Goal: Use online tool/utility: Utilize a website feature to perform a specific function

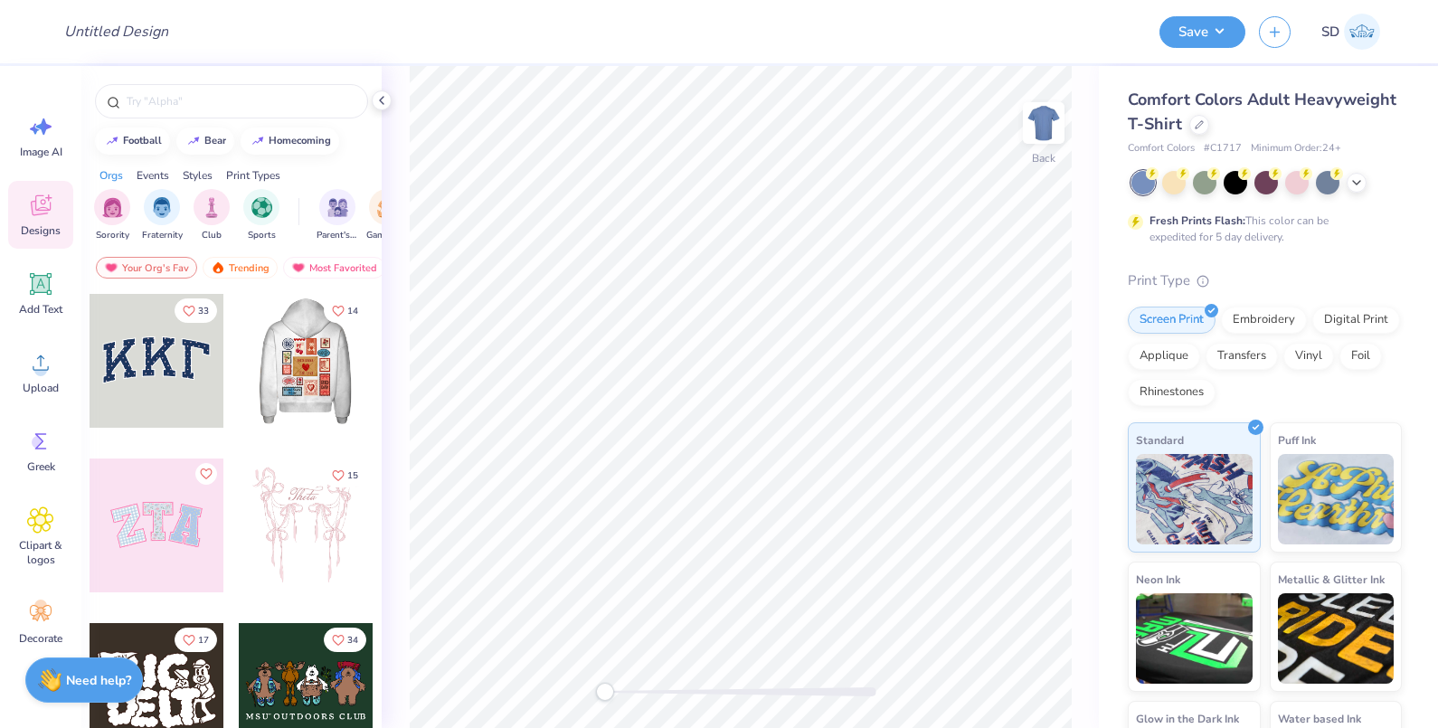
click at [301, 351] on div at bounding box center [306, 361] width 134 height 134
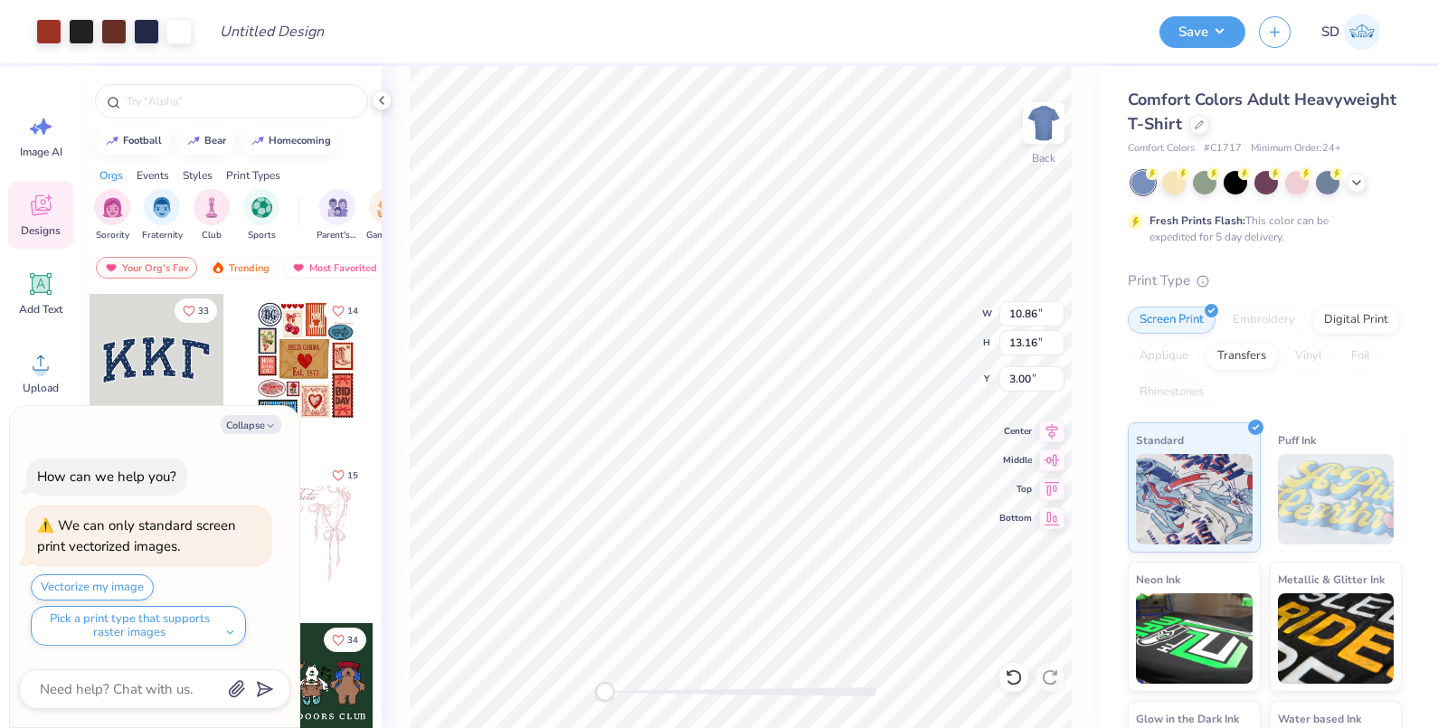
type textarea "x"
click at [1018, 317] on input "10.86" at bounding box center [1031, 313] width 65 height 25
type input "12"
type textarea "x"
click at [1023, 315] on input "6.89" at bounding box center [1031, 313] width 65 height 25
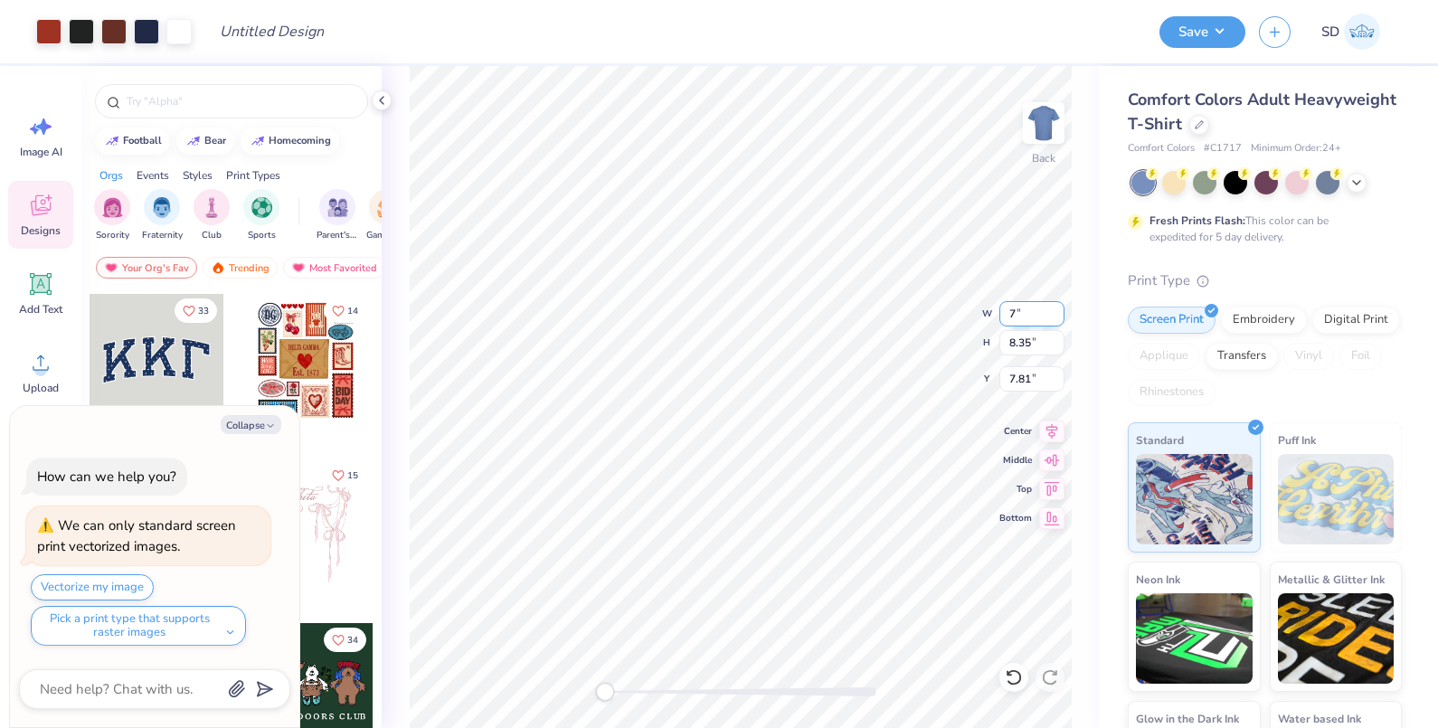
type input "7"
type textarea "x"
click at [1022, 335] on input "8.35" at bounding box center [1031, 342] width 65 height 25
click at [1054, 337] on input "8.36" at bounding box center [1031, 342] width 65 height 25
type input "8.37"
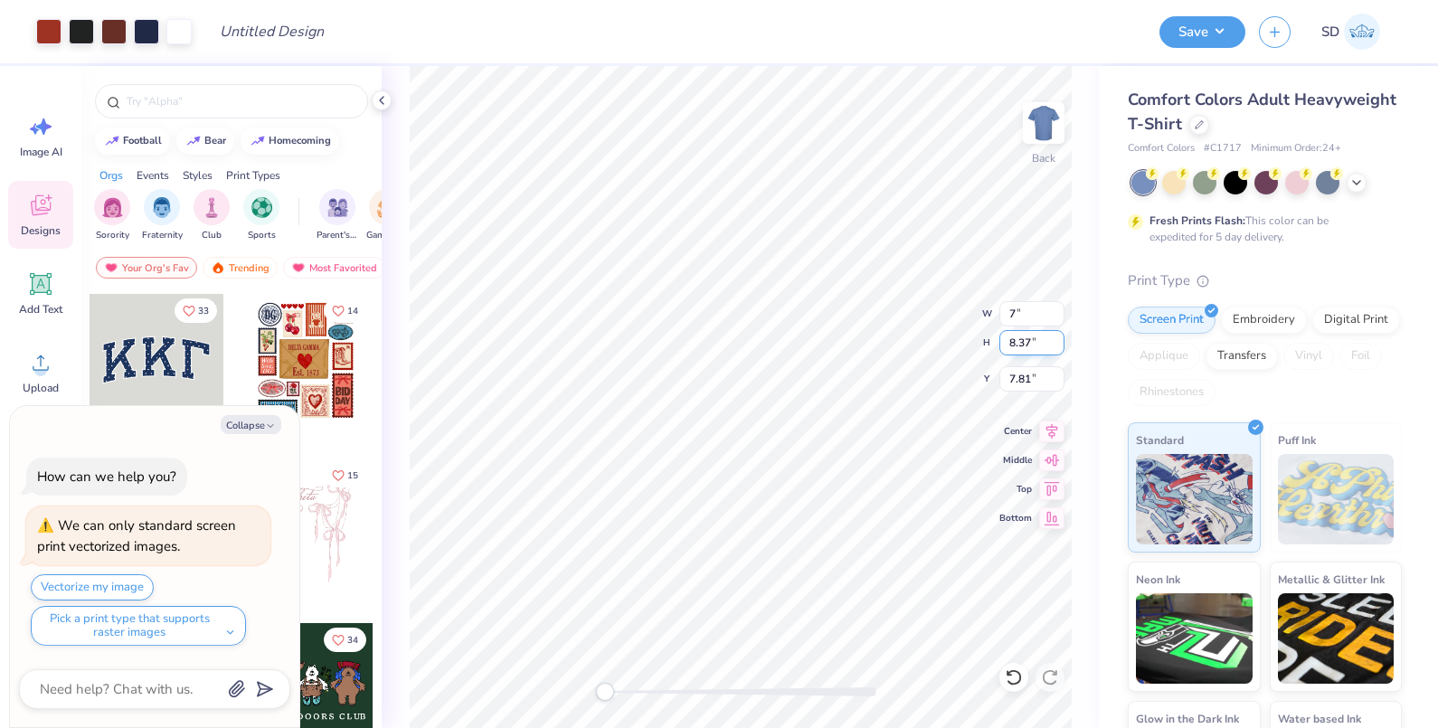
click at [1054, 337] on input "8.37" at bounding box center [1031, 342] width 65 height 25
click at [1022, 343] on input "8.37" at bounding box center [1031, 342] width 65 height 25
click at [1053, 462] on icon at bounding box center [1051, 458] width 25 height 22
type textarea "x"
click at [1011, 319] on input "7.14" at bounding box center [1031, 313] width 65 height 25
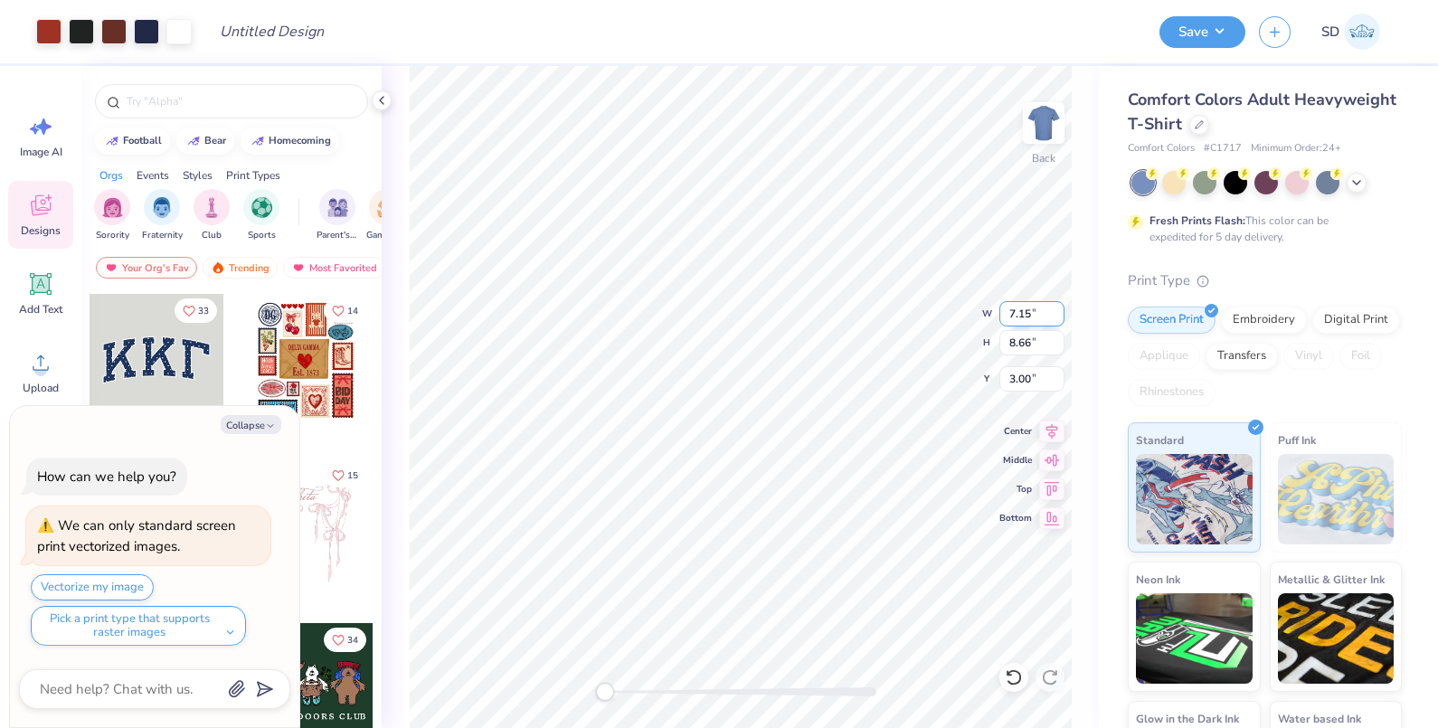
click at [1054, 313] on input "7.15" at bounding box center [1031, 313] width 65 height 25
click at [1058, 319] on input "7.14" at bounding box center [1031, 313] width 65 height 25
click at [1058, 319] on input "7.13" at bounding box center [1031, 313] width 65 height 25
click at [1058, 319] on input "7.12" at bounding box center [1031, 313] width 65 height 25
type input "7.11"
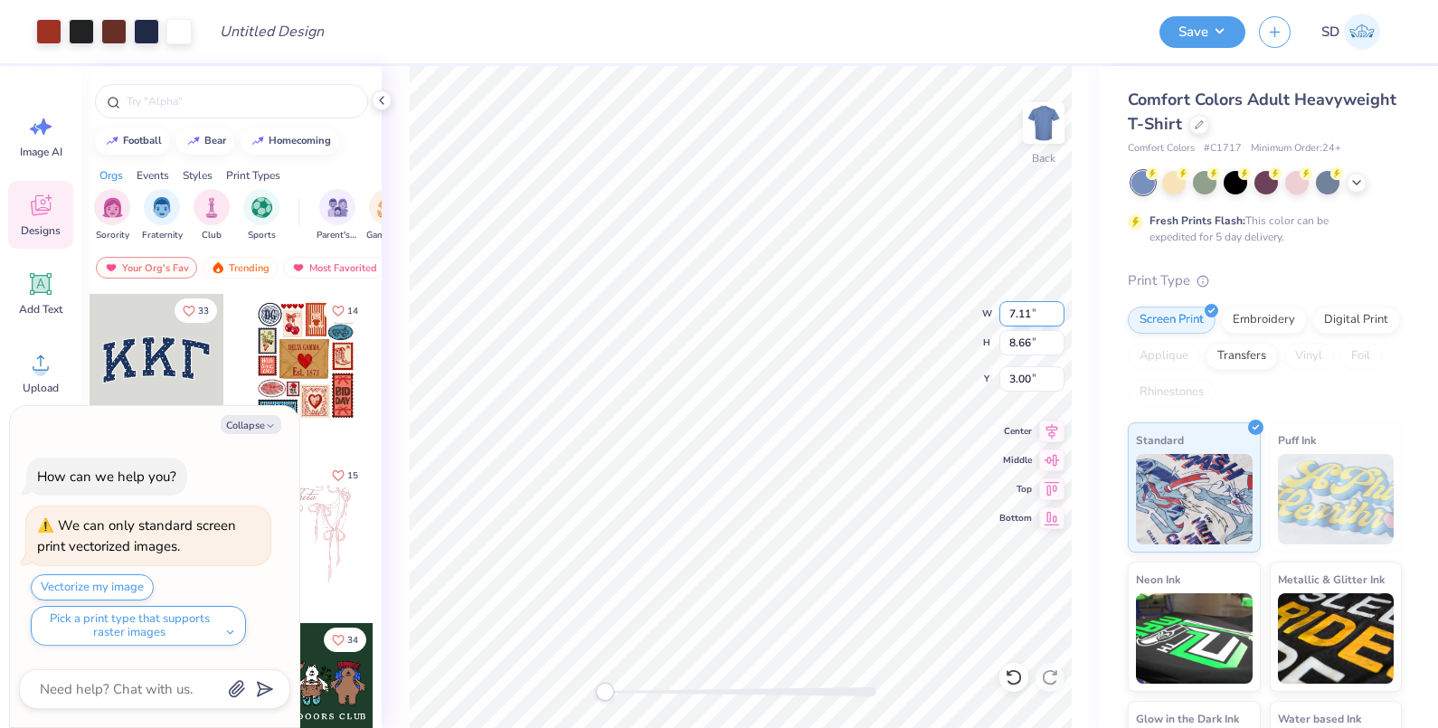
click at [1058, 319] on input "7.11" at bounding box center [1031, 313] width 65 height 25
type textarea "x"
click at [1009, 312] on input "7.13" at bounding box center [1031, 313] width 65 height 25
type input "8"
type textarea "x"
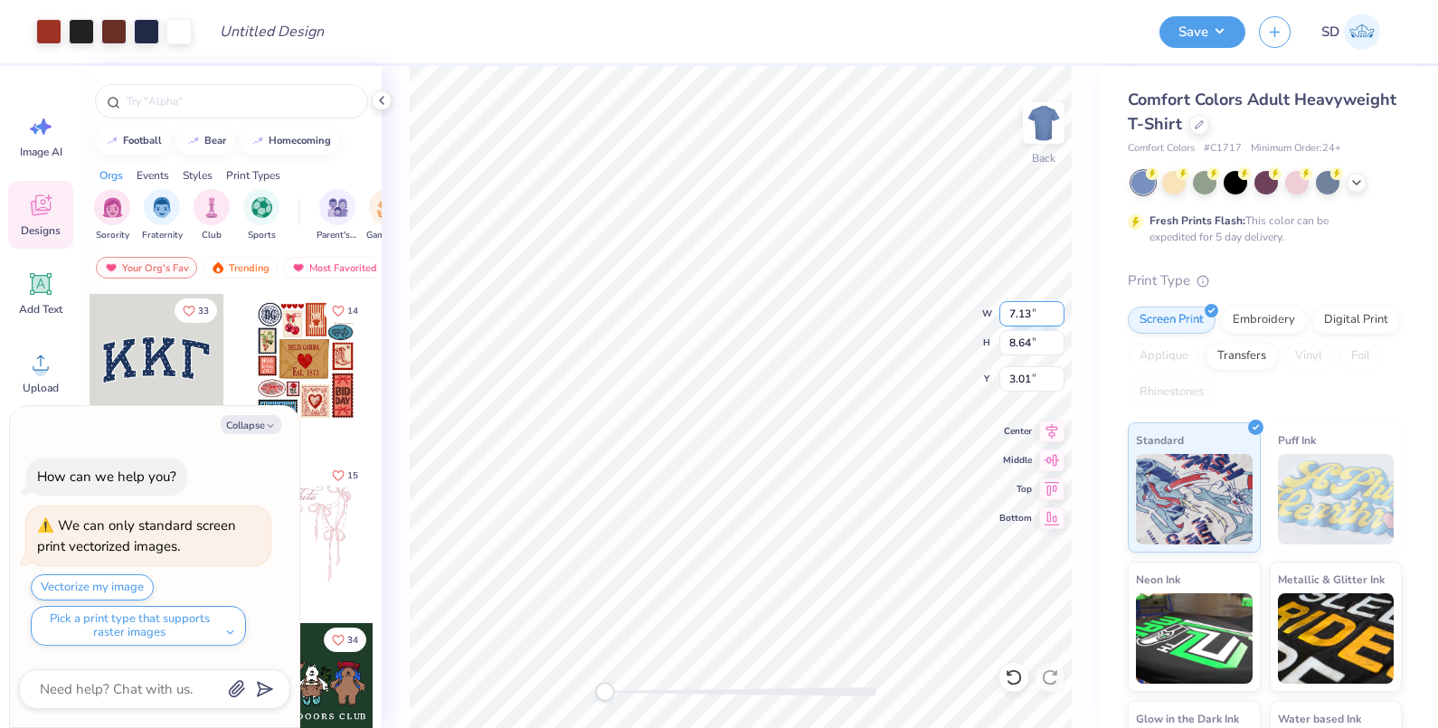
click at [1022, 314] on input "7.13" at bounding box center [1031, 313] width 65 height 25
type input "8"
type textarea "x"
click at [1014, 307] on input "8.00" at bounding box center [1031, 313] width 65 height 25
type input "8.5"
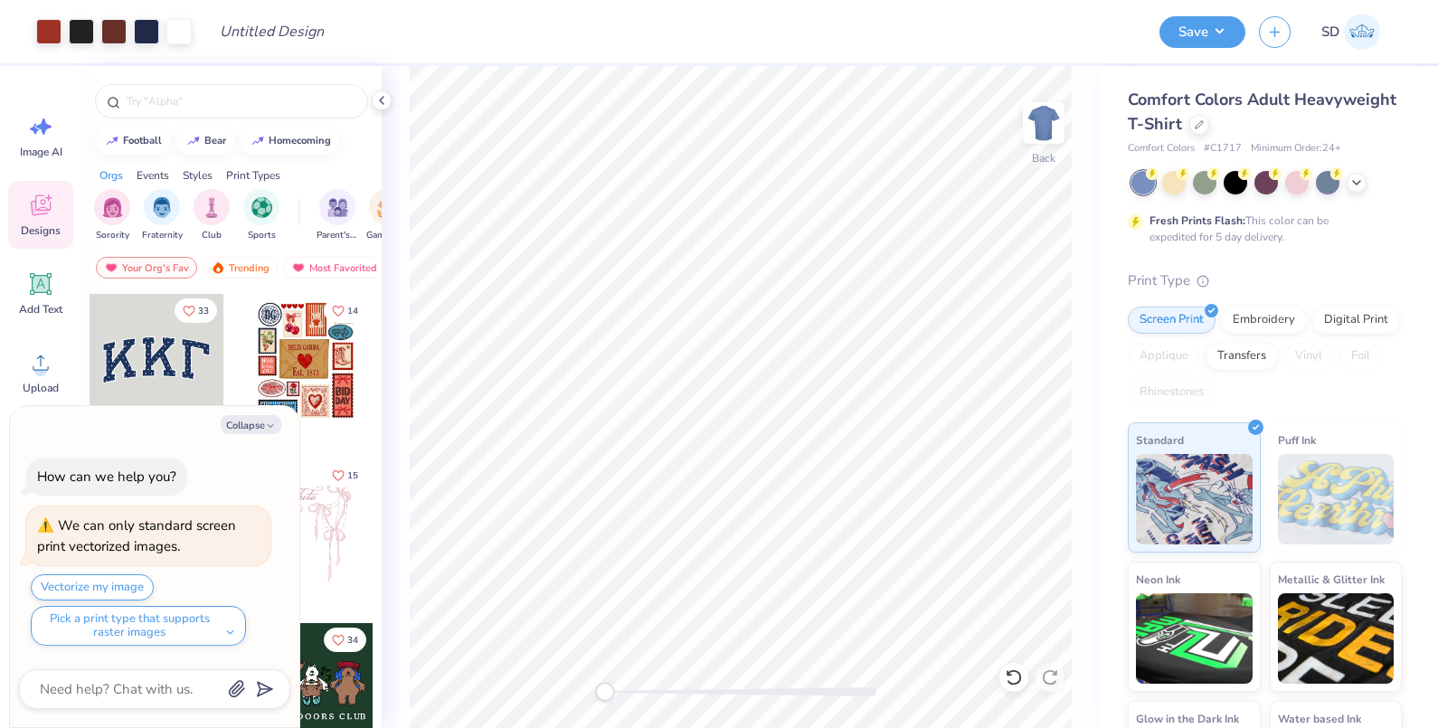
type textarea "x"
click at [1023, 313] on input "8.00" at bounding box center [1031, 313] width 65 height 25
drag, startPoint x: 1016, startPoint y: 313, endPoint x: 1029, endPoint y: 314, distance: 12.7
click at [1029, 314] on input "8.00" at bounding box center [1031, 313] width 65 height 25
type input "8.5"
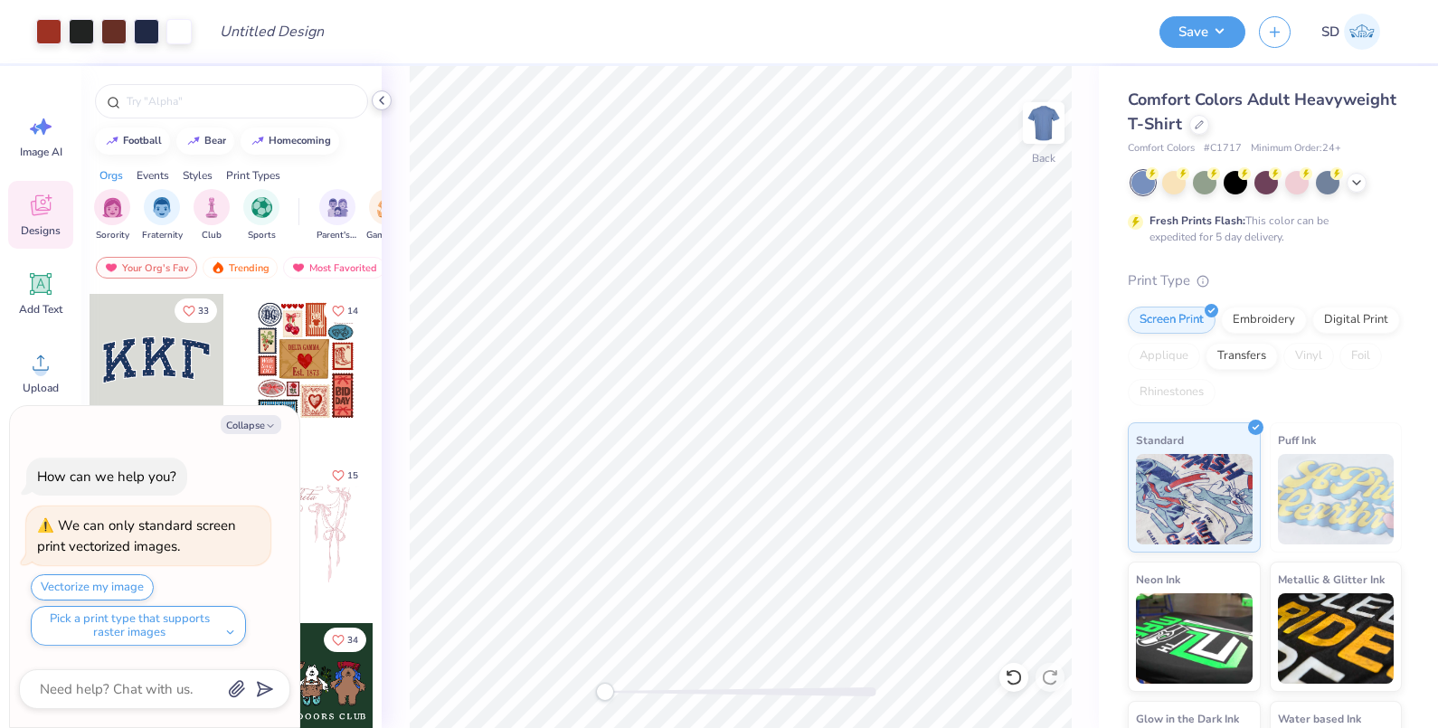
click at [380, 93] on icon at bounding box center [381, 100] width 14 height 14
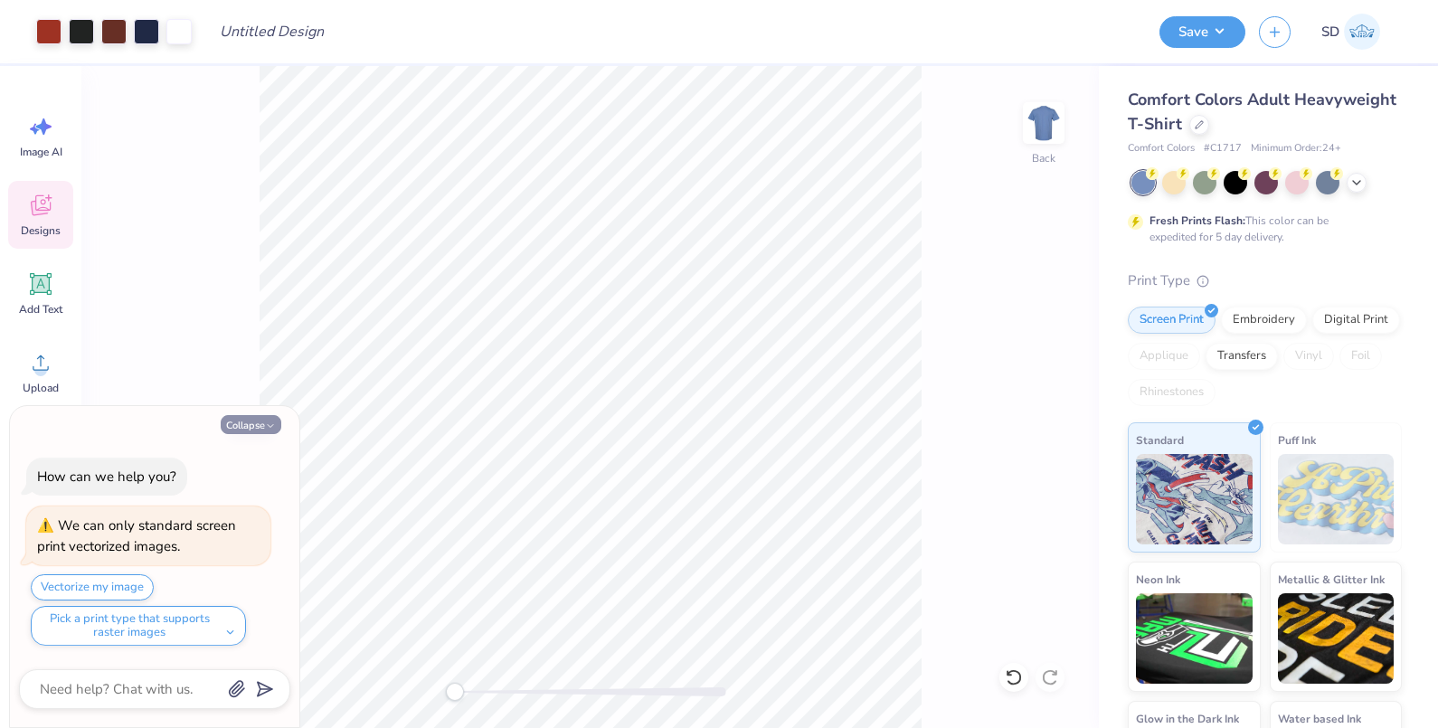
click at [263, 425] on button "Collapse" at bounding box center [251, 424] width 61 height 19
type textarea "x"
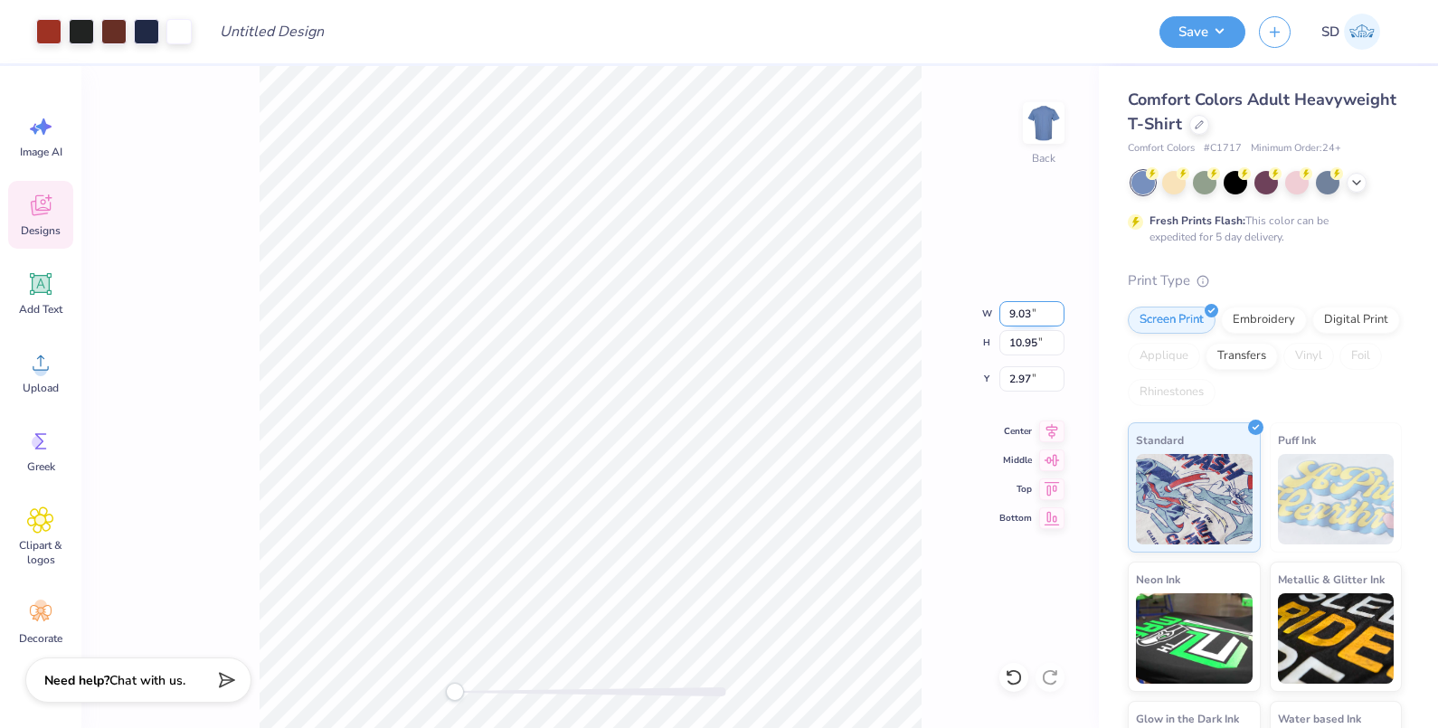
click at [1017, 311] on input "9.03" at bounding box center [1031, 313] width 65 height 25
type input "8.5"
click at [1033, 317] on input "8.5" at bounding box center [1031, 313] width 65 height 25
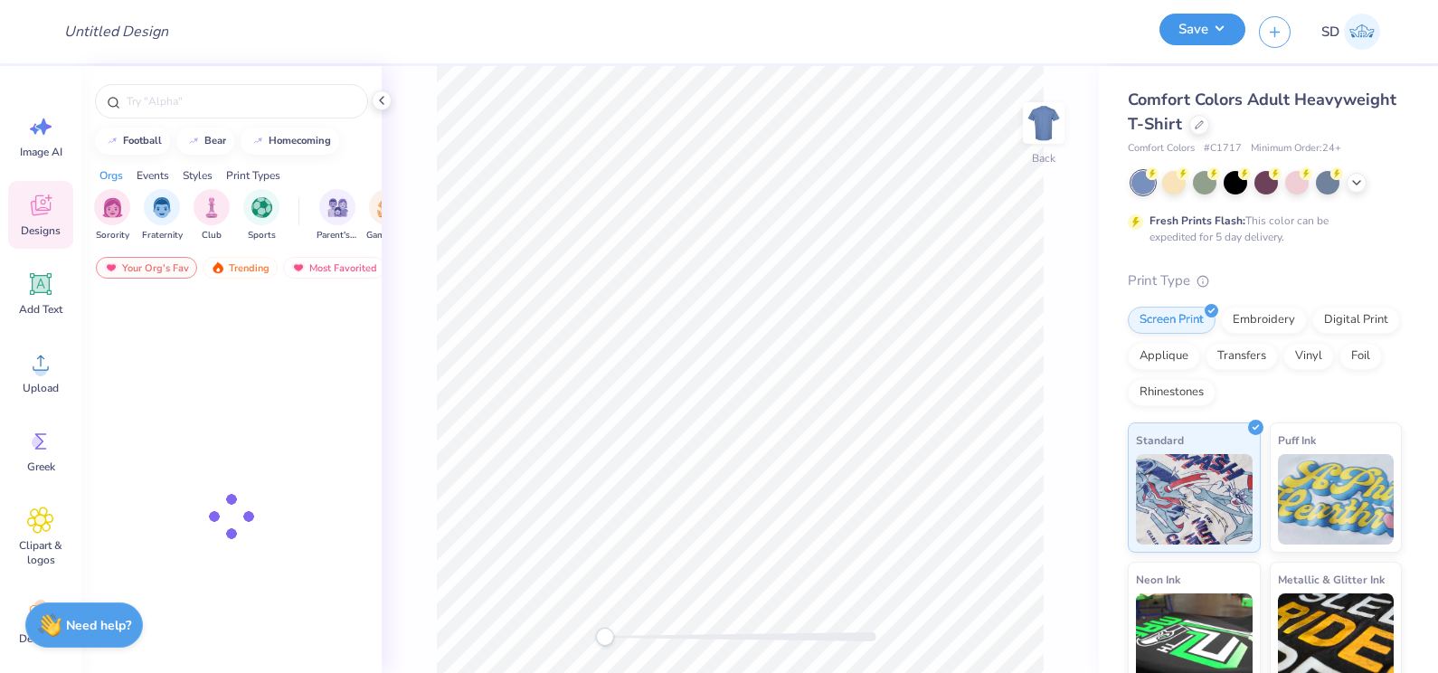
click at [1213, 33] on button "Save" at bounding box center [1202, 30] width 86 height 32
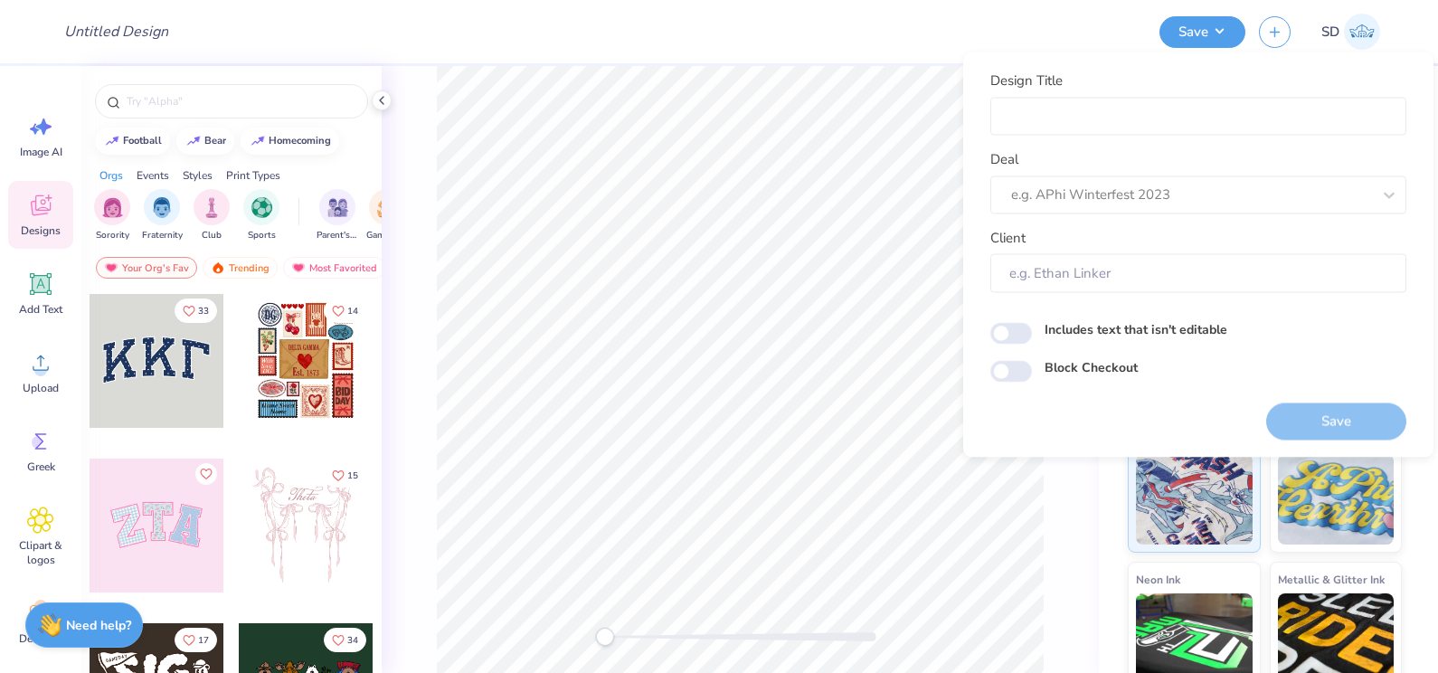
click at [957, 39] on div "Design Title" at bounding box center [598, 31] width 1096 height 63
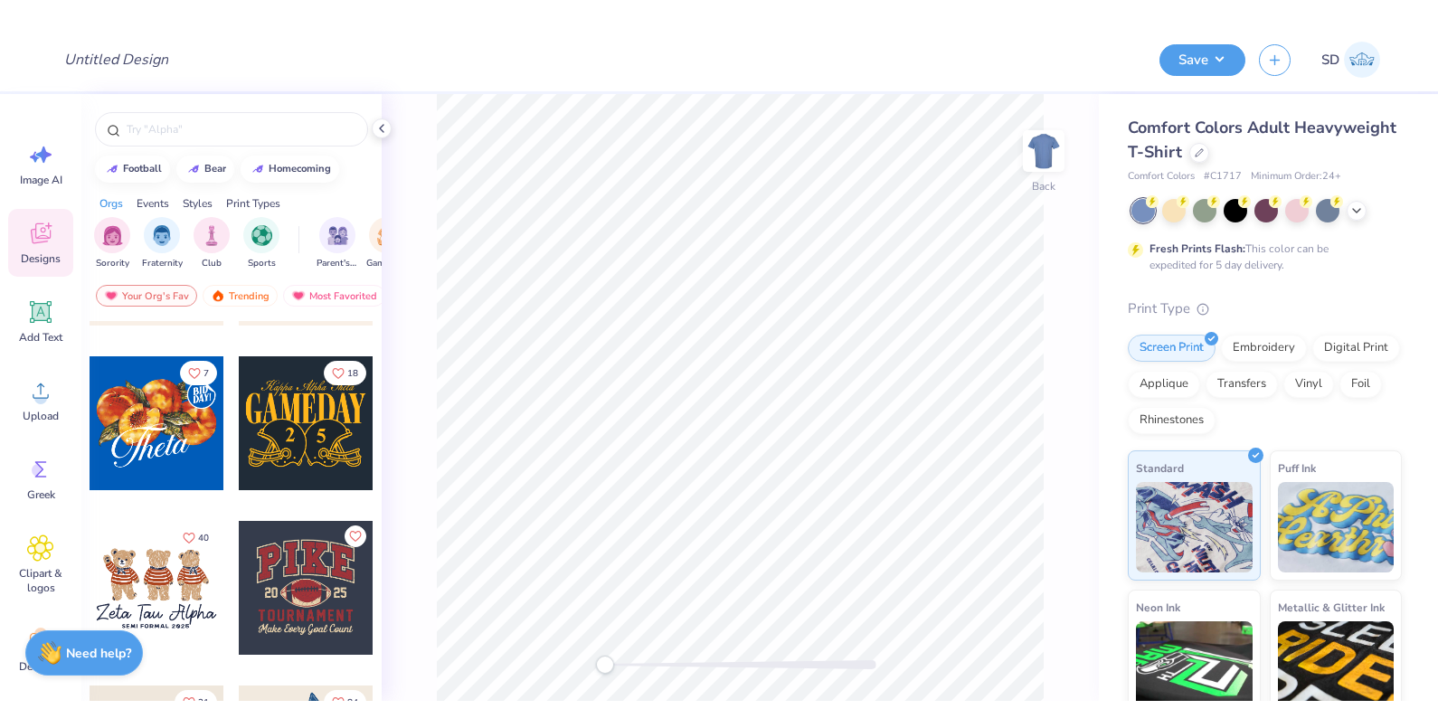
scroll to position [1126, 0]
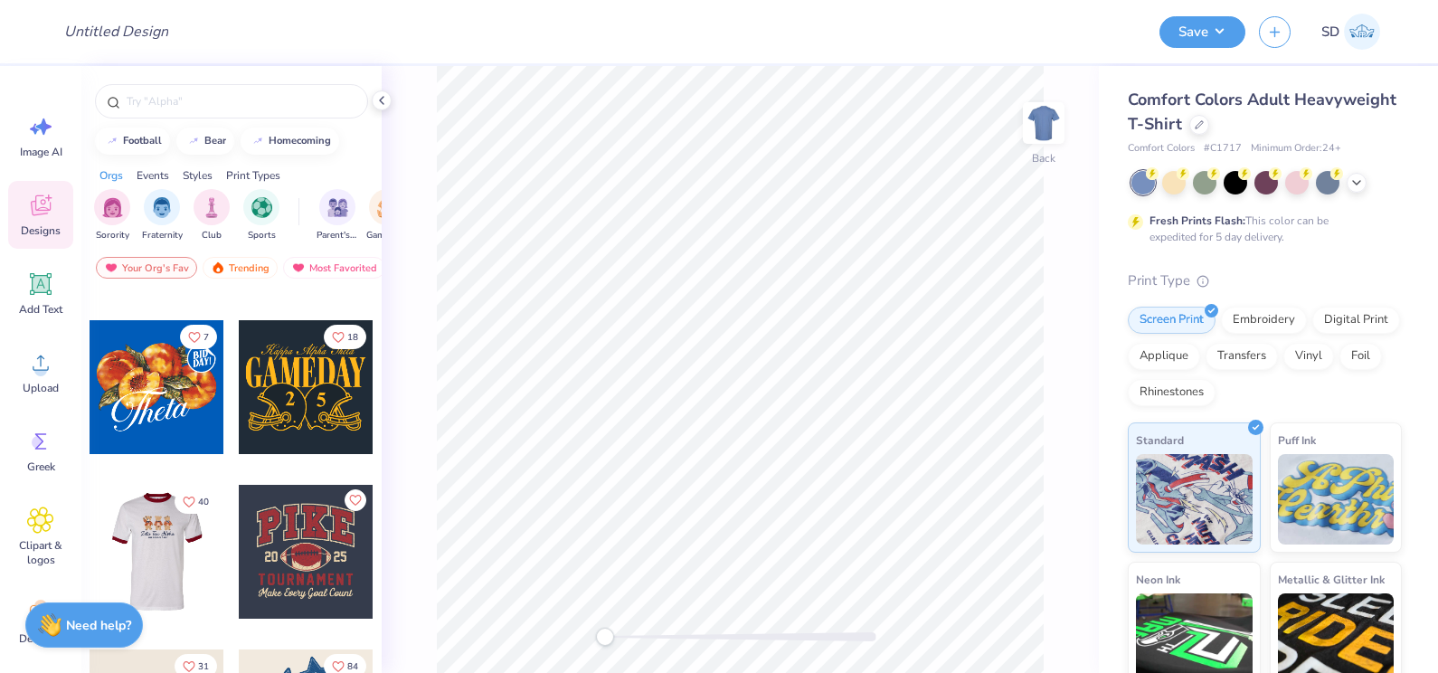
click at [90, 553] on div at bounding box center [23, 552] width 134 height 134
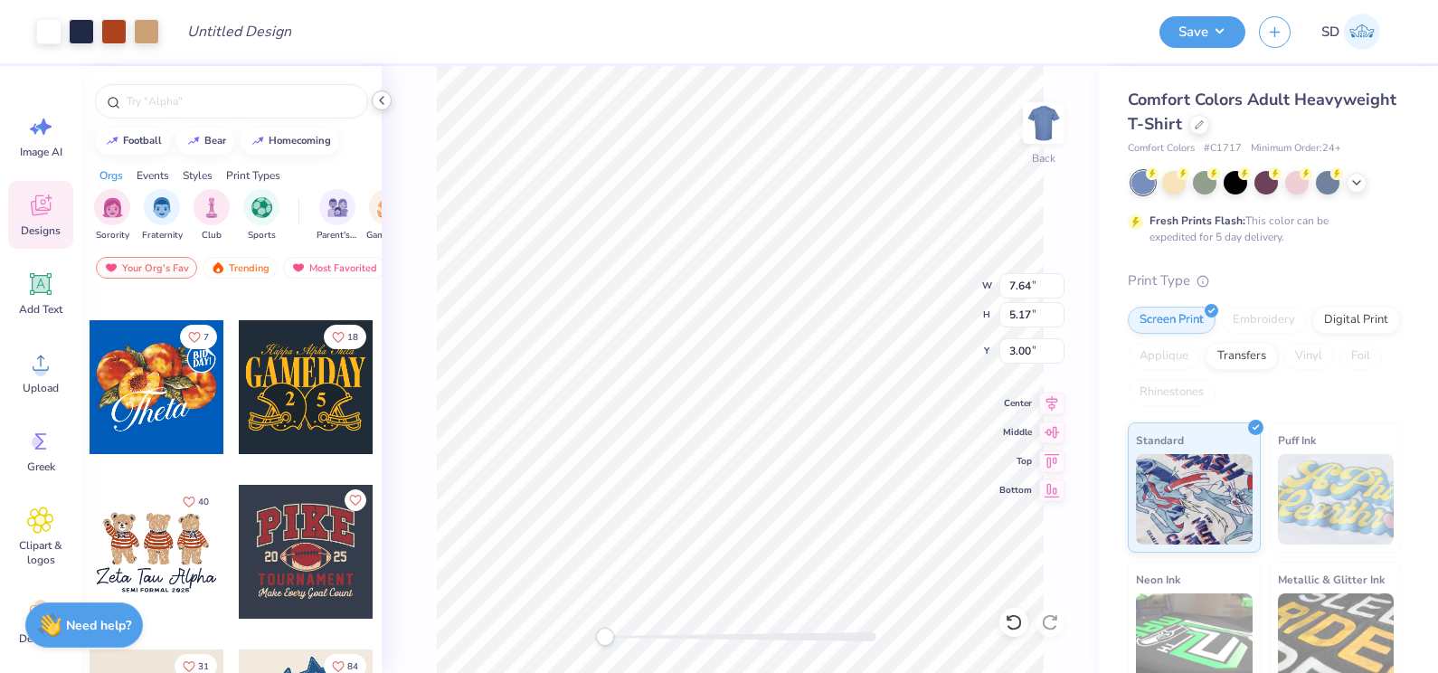
click at [378, 104] on icon at bounding box center [381, 100] width 14 height 14
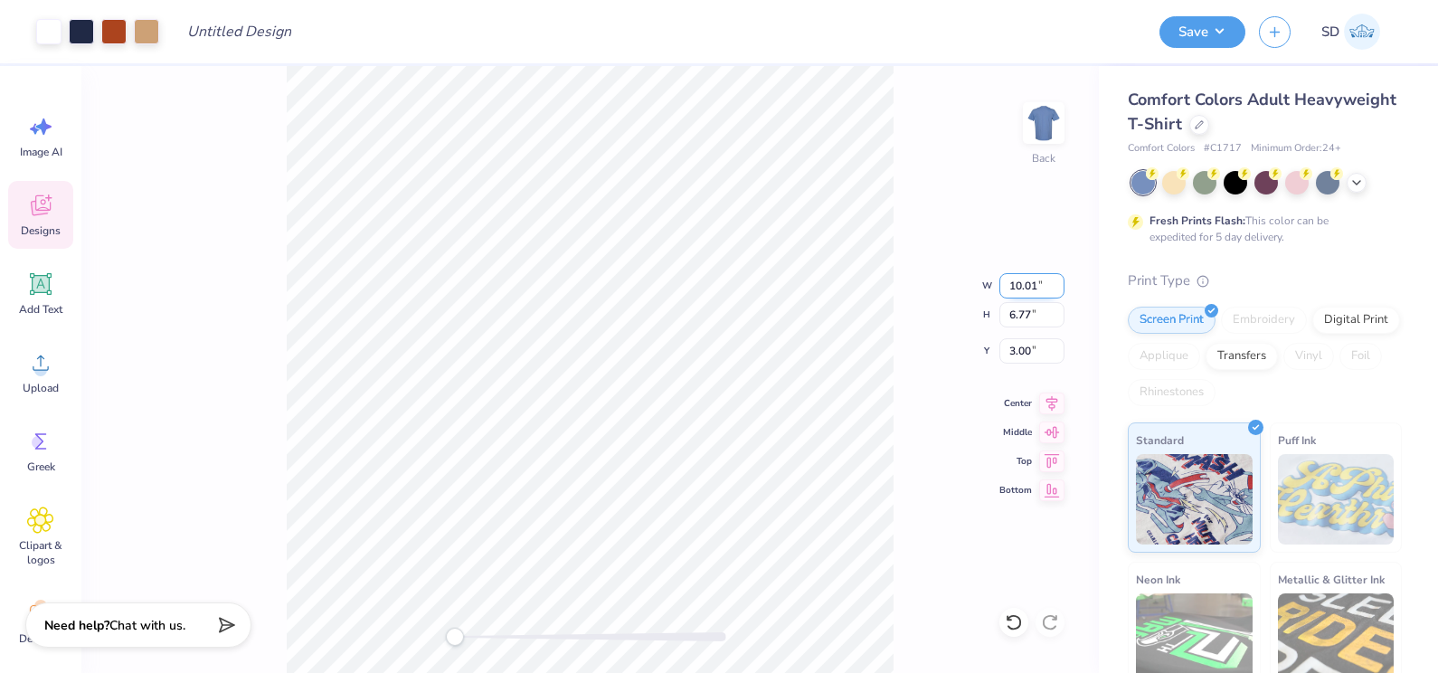
click at [1026, 283] on input "10.01" at bounding box center [1031, 285] width 65 height 25
type input "5"
click at [1019, 288] on input "10.01" at bounding box center [1031, 285] width 65 height 25
type input "5"
click at [457, 633] on div "Accessibility label" at bounding box center [455, 636] width 18 height 18
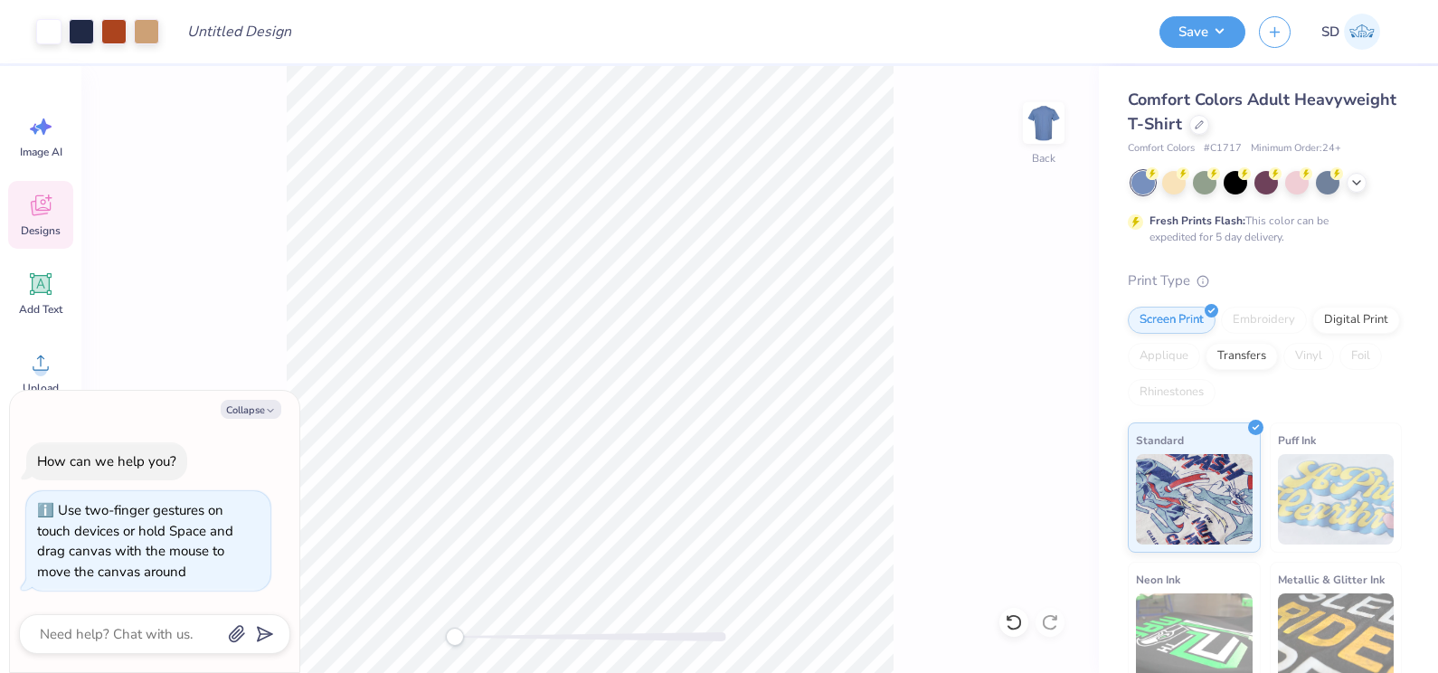
click at [405, 637] on div "Back" at bounding box center [589, 369] width 1017 height 607
click at [271, 419] on button "Collapse" at bounding box center [251, 409] width 61 height 19
type textarea "x"
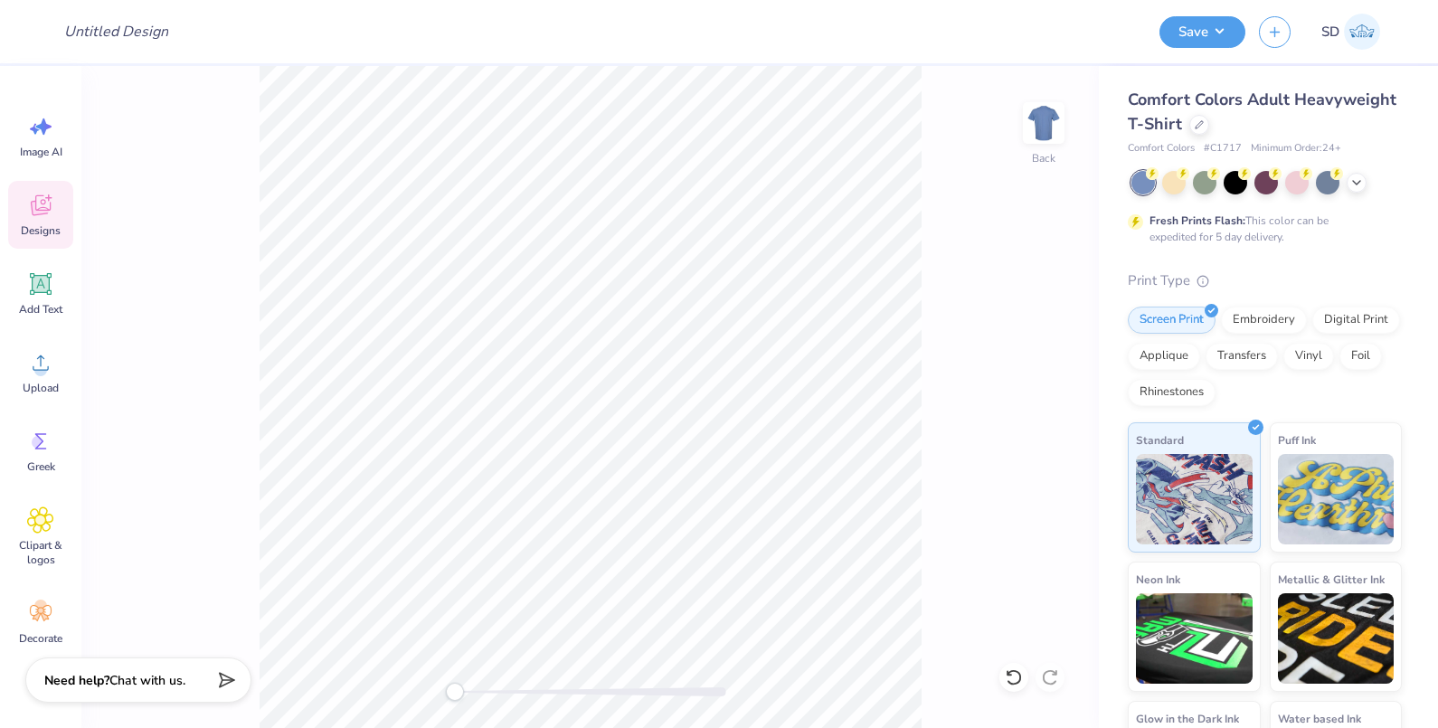
click at [44, 220] on div "Designs" at bounding box center [40, 215] width 65 height 68
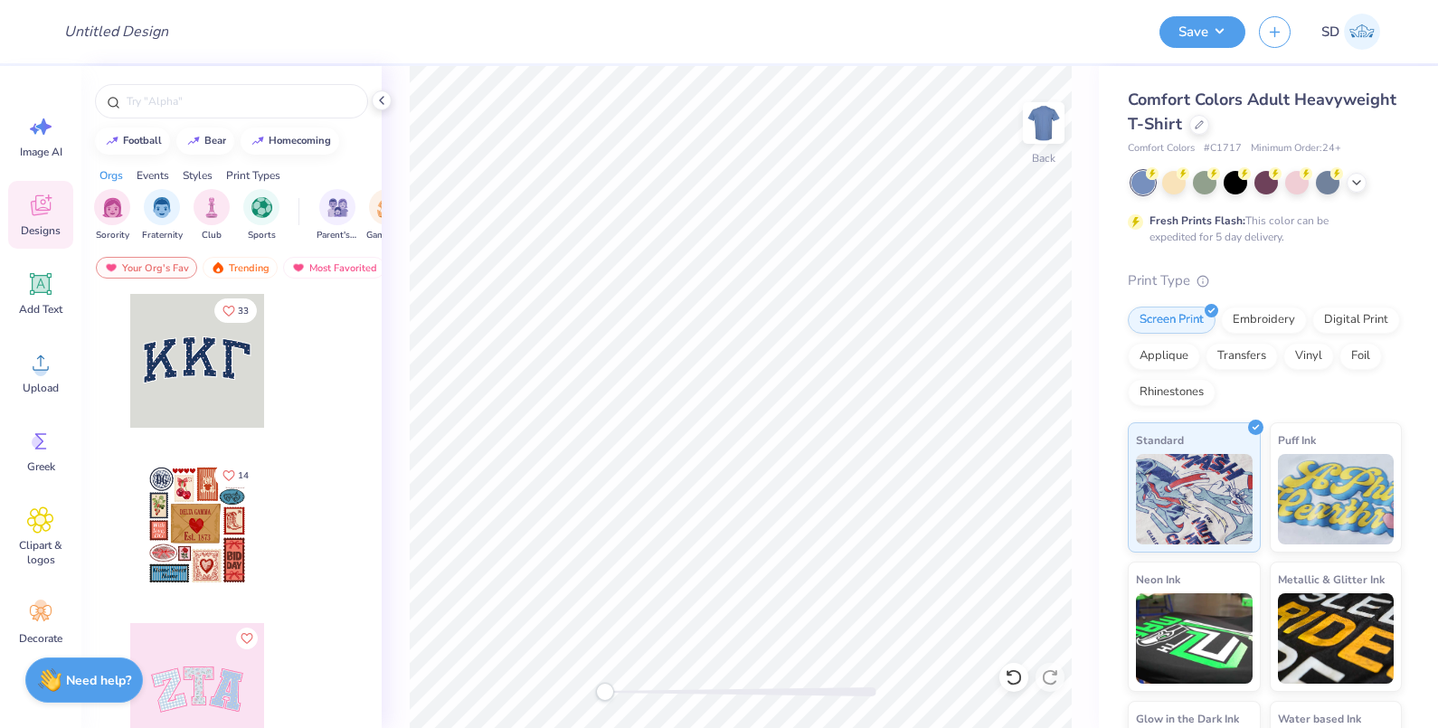
click at [44, 220] on div "Designs" at bounding box center [40, 215] width 65 height 68
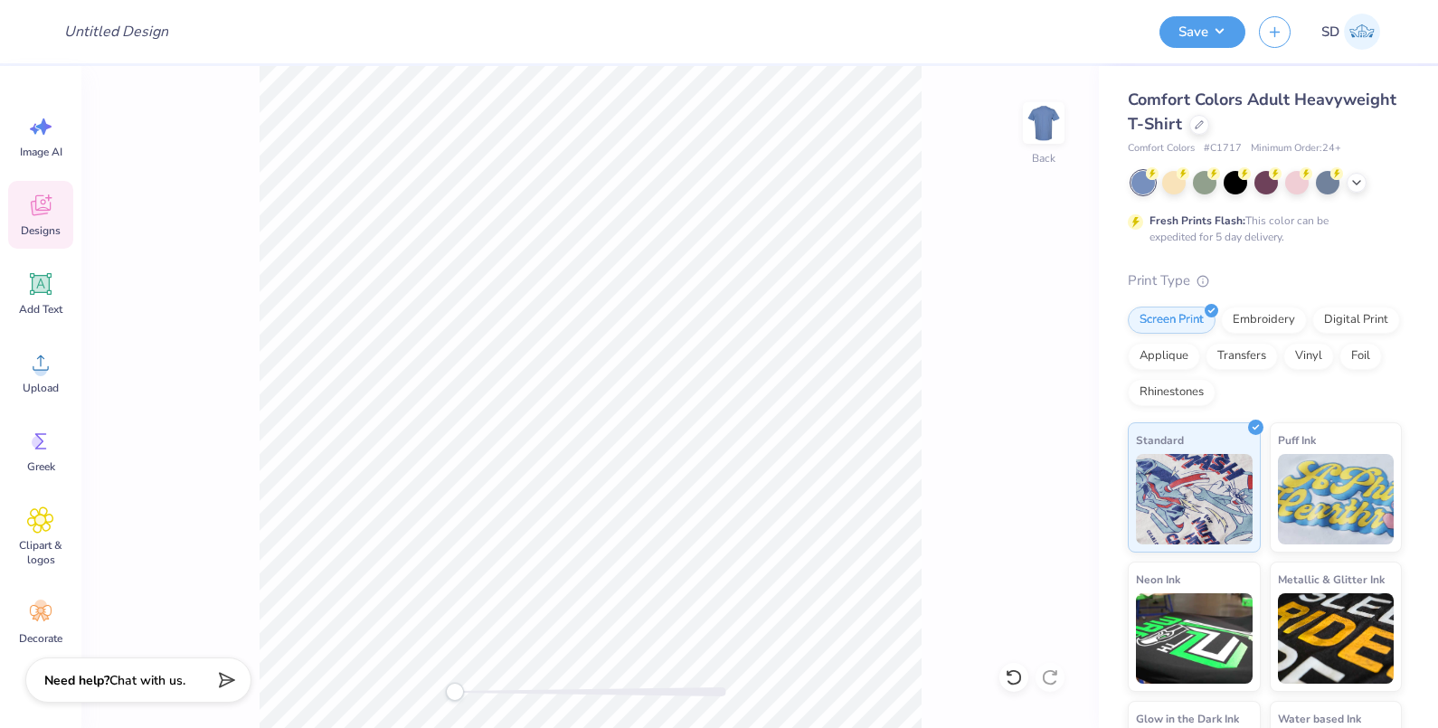
click at [44, 220] on div "Designs" at bounding box center [40, 215] width 65 height 68
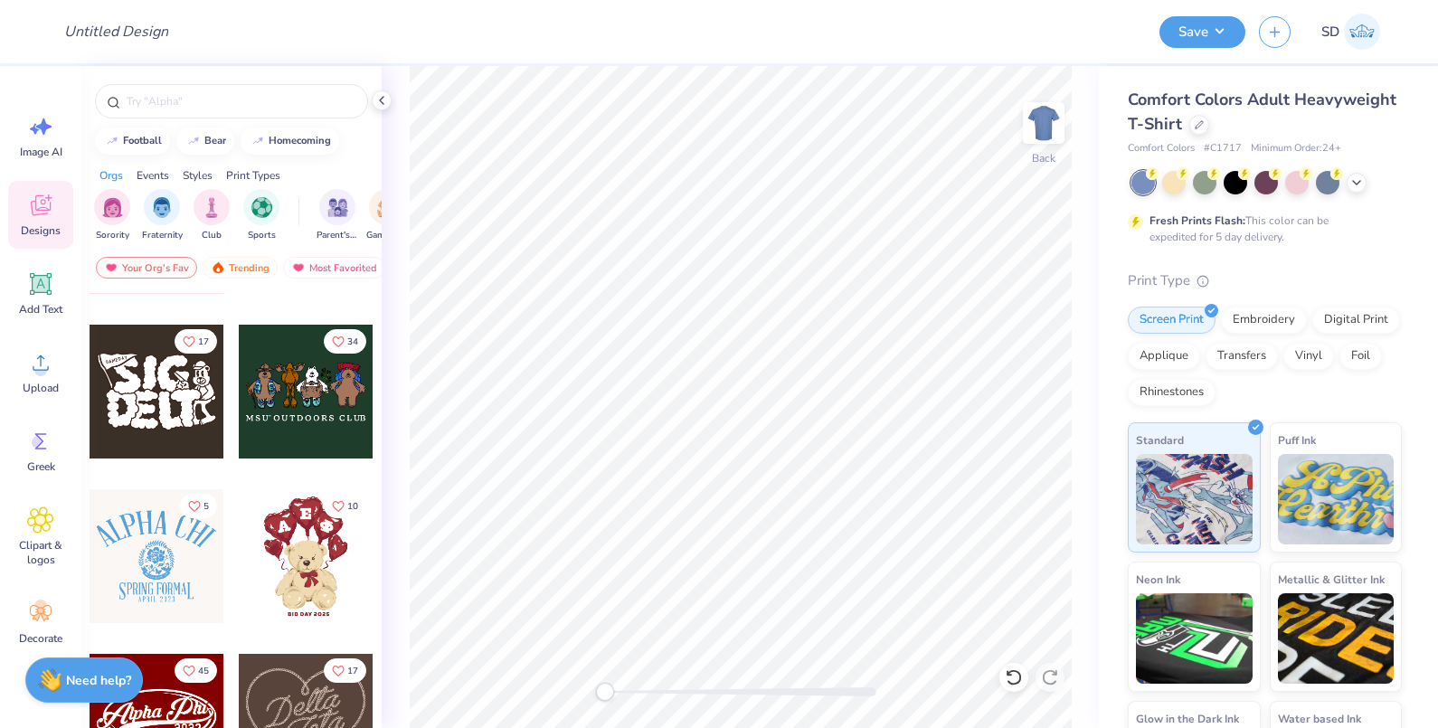
scroll to position [339, 0]
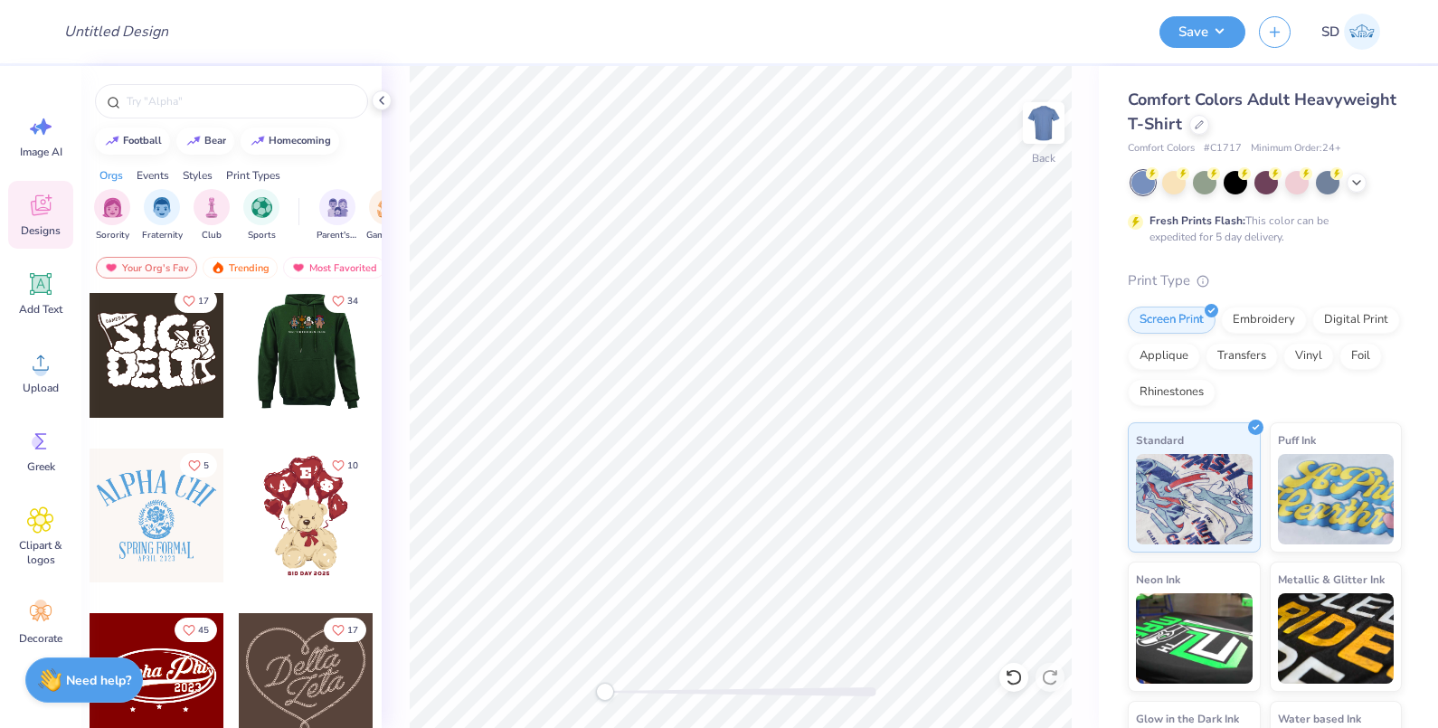
click at [134, 346] on div at bounding box center [157, 351] width 134 height 134
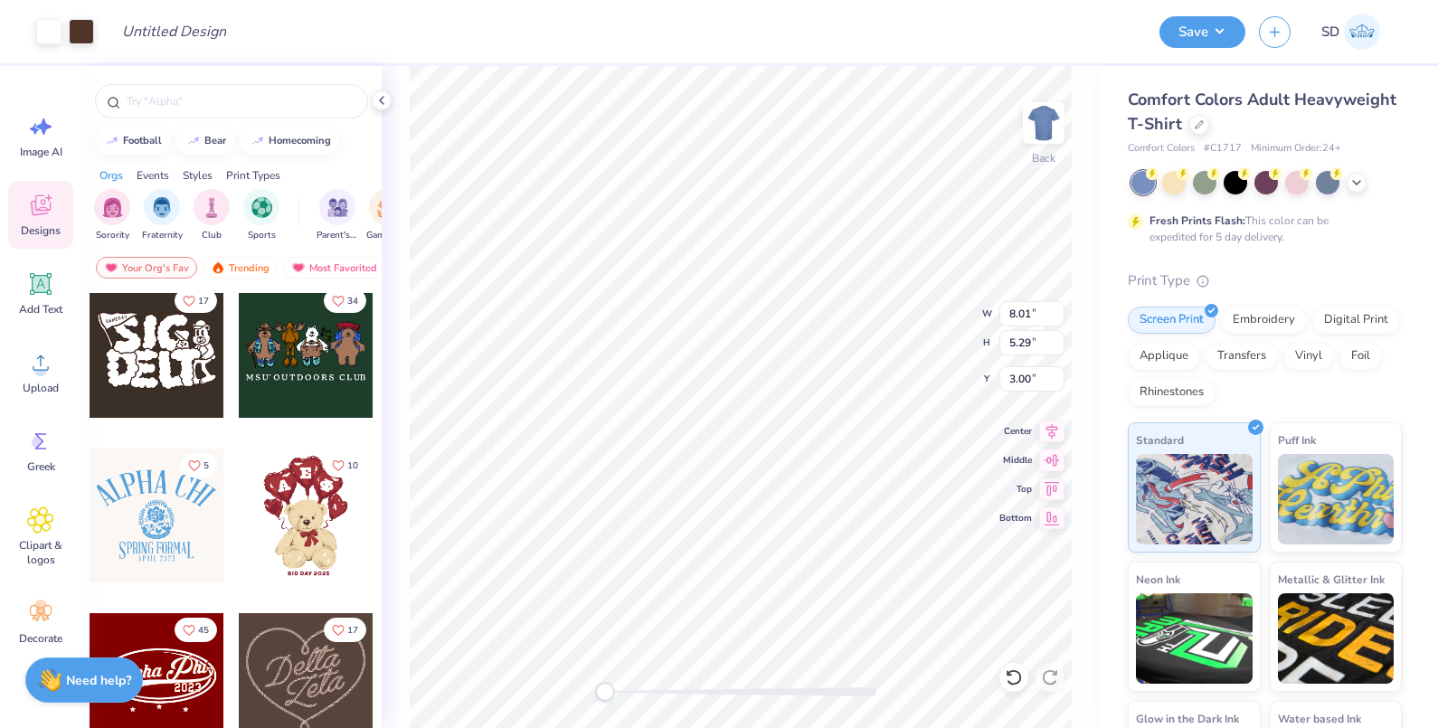
click at [31, 209] on icon at bounding box center [40, 205] width 27 height 27
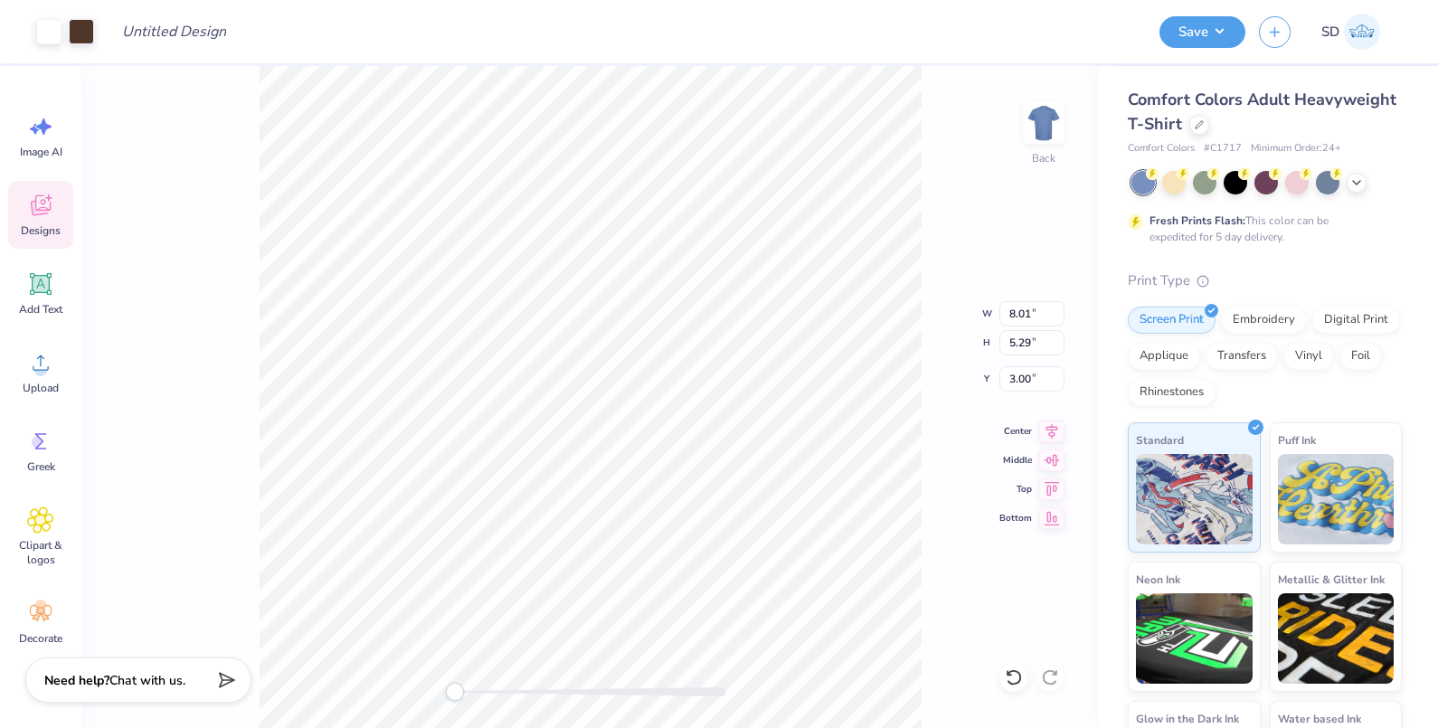
click at [505, 36] on div "Design Title" at bounding box center [627, 31] width 1038 height 63
click at [1020, 317] on input "8.01" at bounding box center [1031, 313] width 65 height 25
type input "10"
click at [1038, 316] on input "12.48" at bounding box center [1031, 313] width 65 height 25
type input "10"
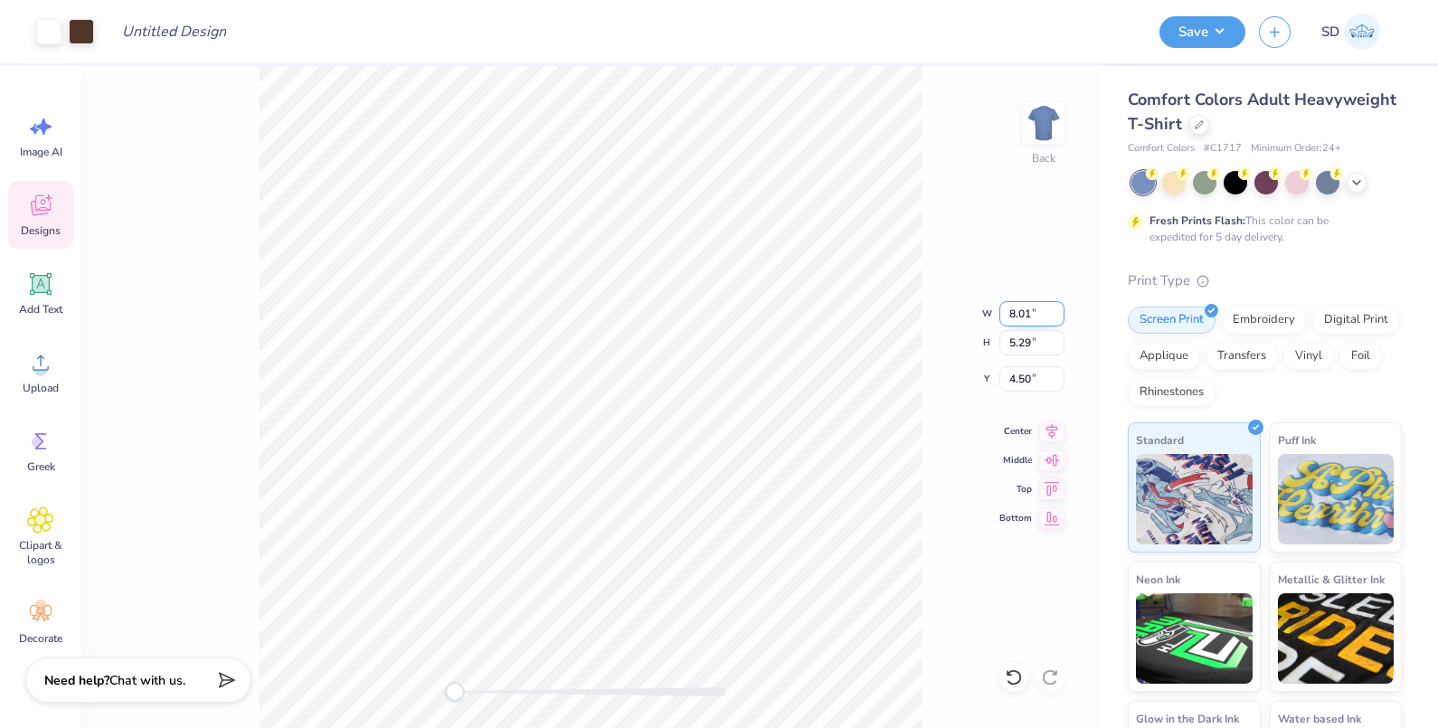
click at [1022, 307] on input "8.01" at bounding box center [1031, 313] width 65 height 25
click at [1040, 315] on input "10" at bounding box center [1031, 313] width 65 height 25
click at [1029, 312] on input "10" at bounding box center [1031, 313] width 65 height 25
type input "10"
click at [1031, 347] on input "5.29" at bounding box center [1031, 342] width 65 height 25
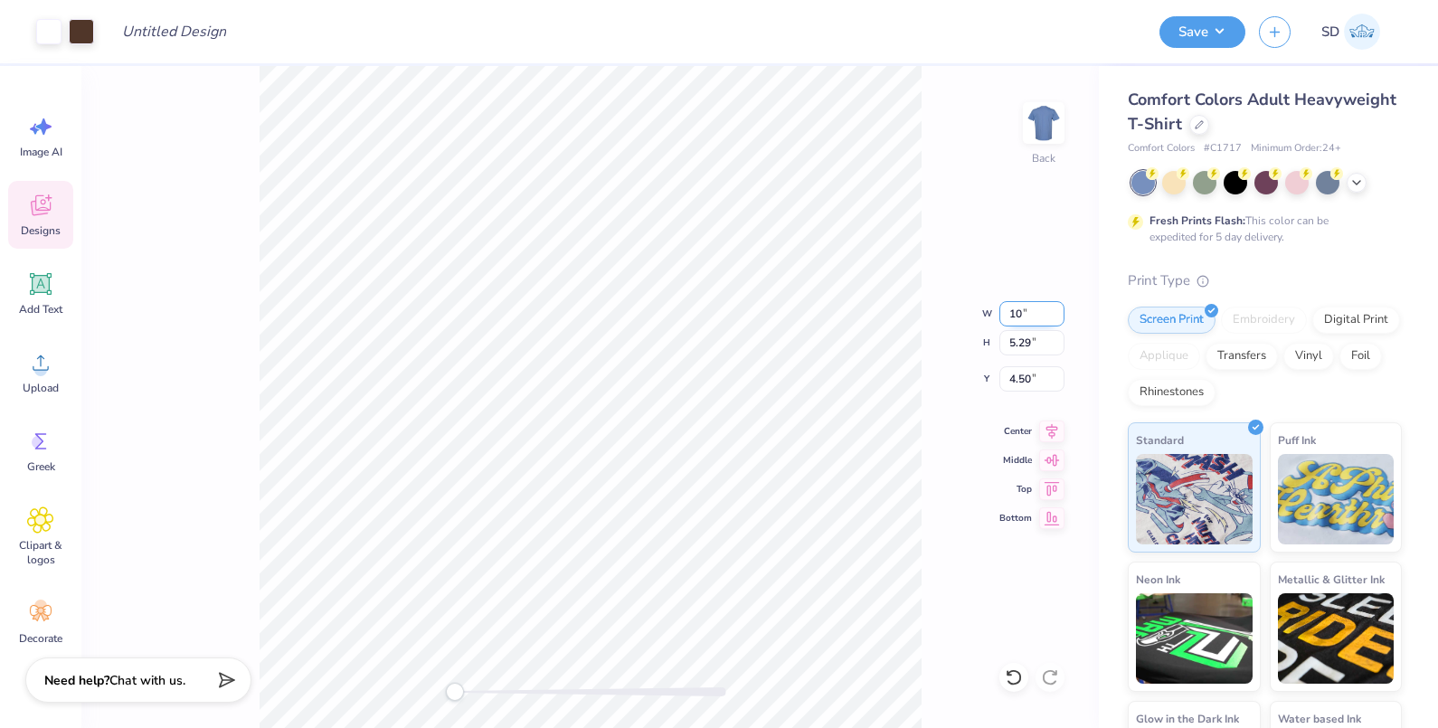
click at [1026, 314] on input "10" at bounding box center [1031, 313] width 65 height 25
click at [1020, 314] on input "10.00" at bounding box center [1031, 313] width 65 height 25
type input "5"
click at [1018, 312] on input "10.00" at bounding box center [1031, 313] width 65 height 25
type input "5"
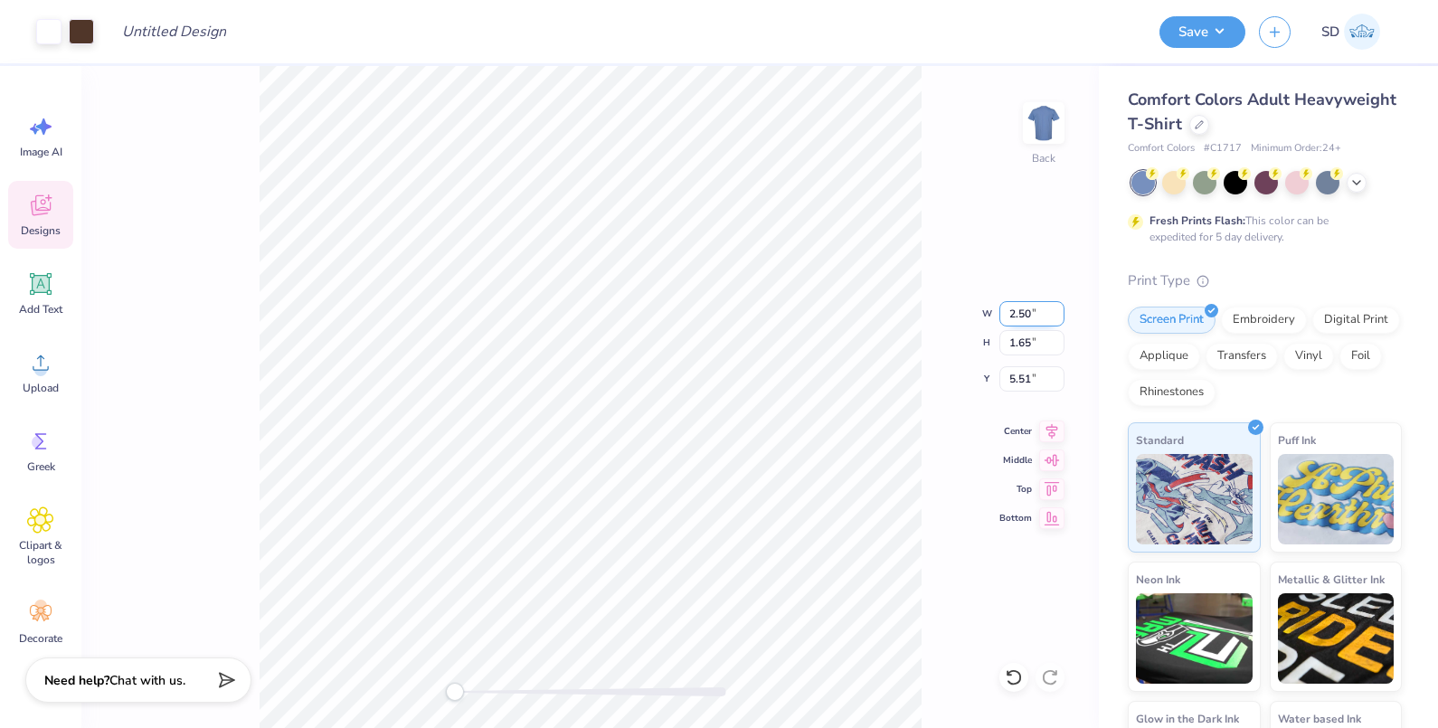
click at [1026, 315] on input "2.50" at bounding box center [1031, 313] width 65 height 25
type input "5"
click at [1024, 307] on input "10.00" at bounding box center [1031, 313] width 65 height 25
type input "5"
click at [1027, 346] on input "6.60" at bounding box center [1031, 342] width 65 height 25
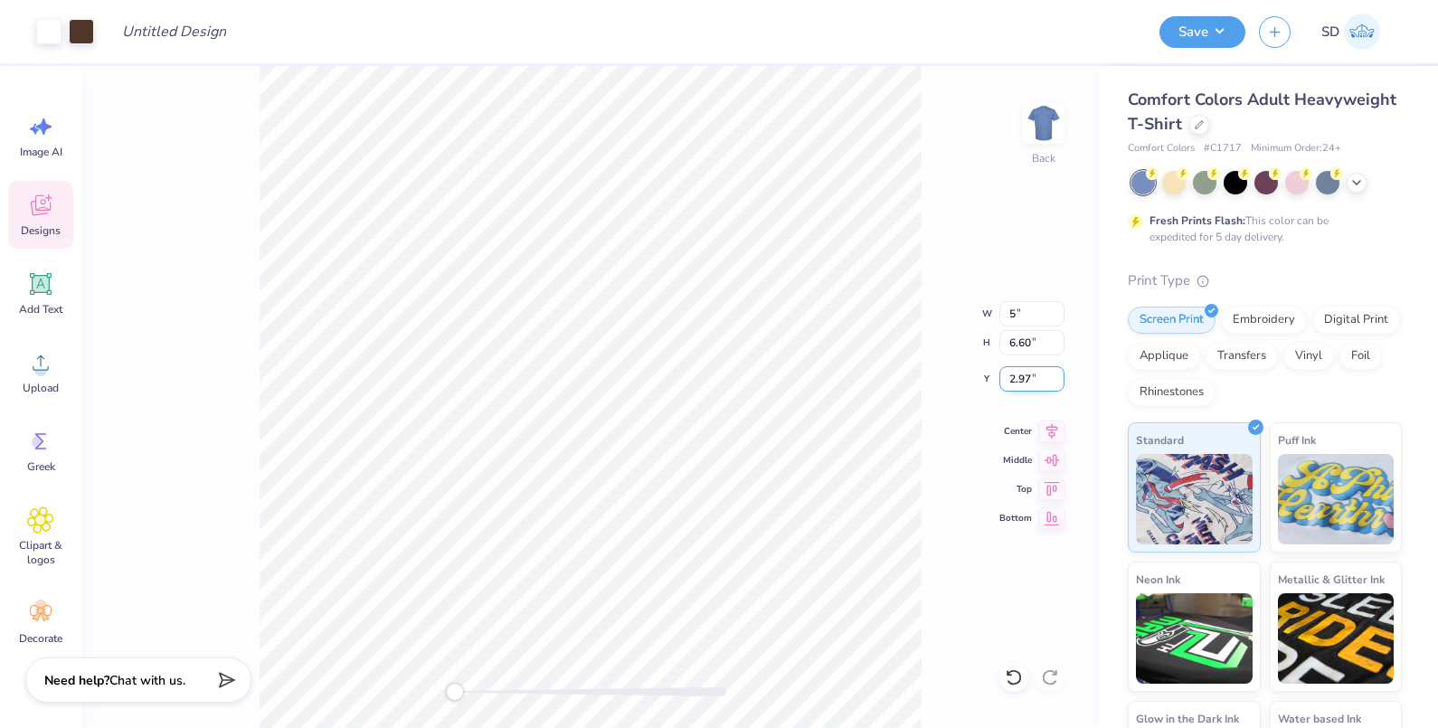
click at [1014, 378] on input "2.97" at bounding box center [1031, 378] width 65 height 25
click at [1028, 317] on input "5" at bounding box center [1031, 313] width 65 height 25
